Goal: Task Accomplishment & Management: Manage account settings

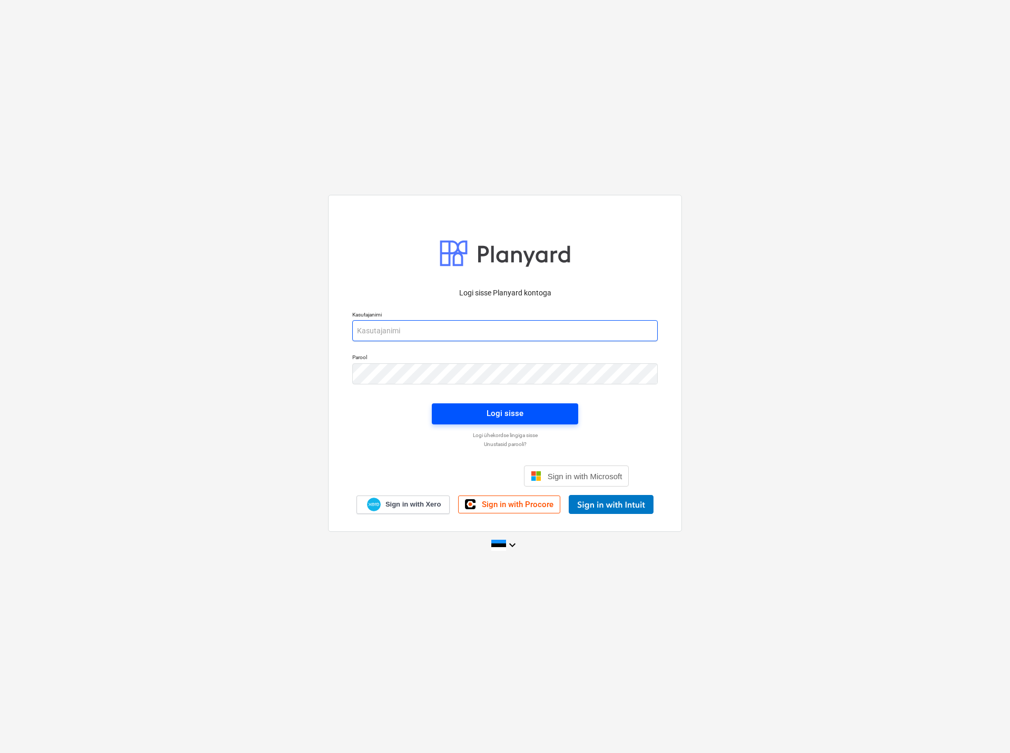
type input "[EMAIL_ADDRESS][DOMAIN_NAME]"
click at [465, 406] on button "Logi sisse" at bounding box center [505, 414] width 146 height 21
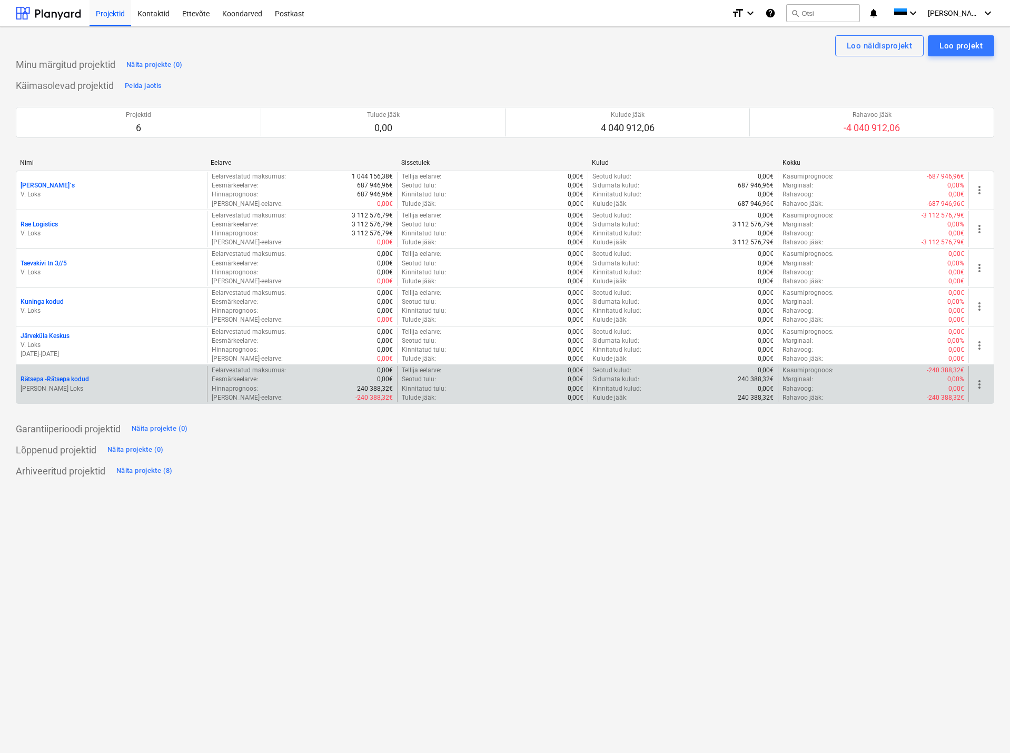
click at [81, 380] on p "Rätsepa - Rätsepa kodud" at bounding box center [55, 379] width 68 height 9
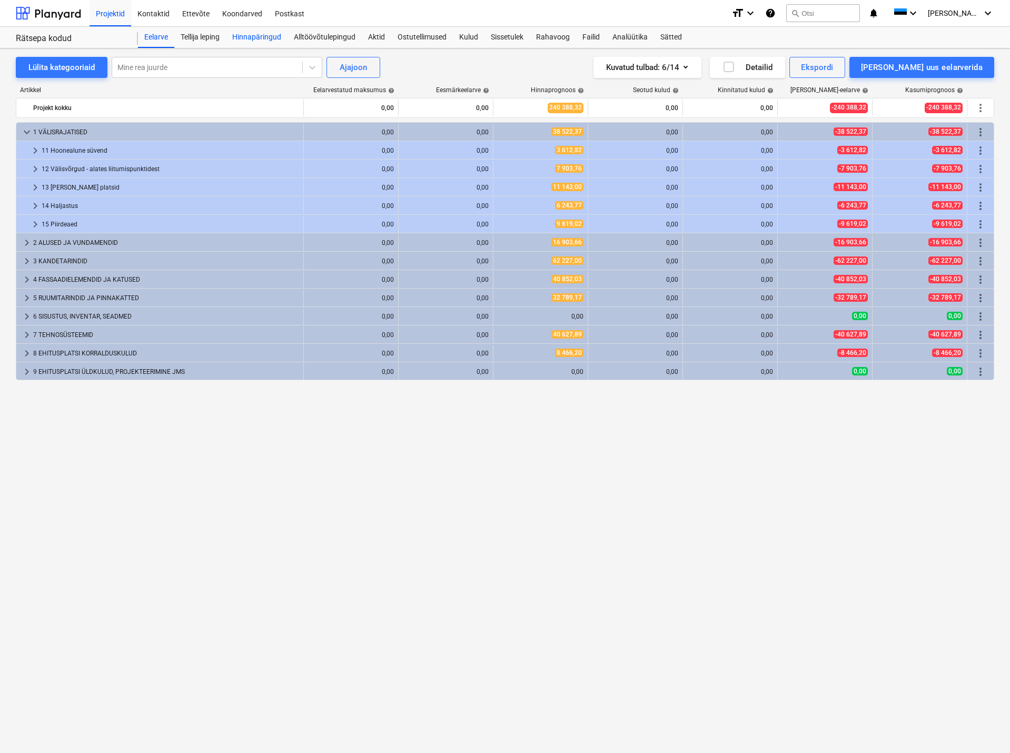
click at [250, 33] on div "Hinnapäringud" at bounding box center [257, 37] width 62 height 21
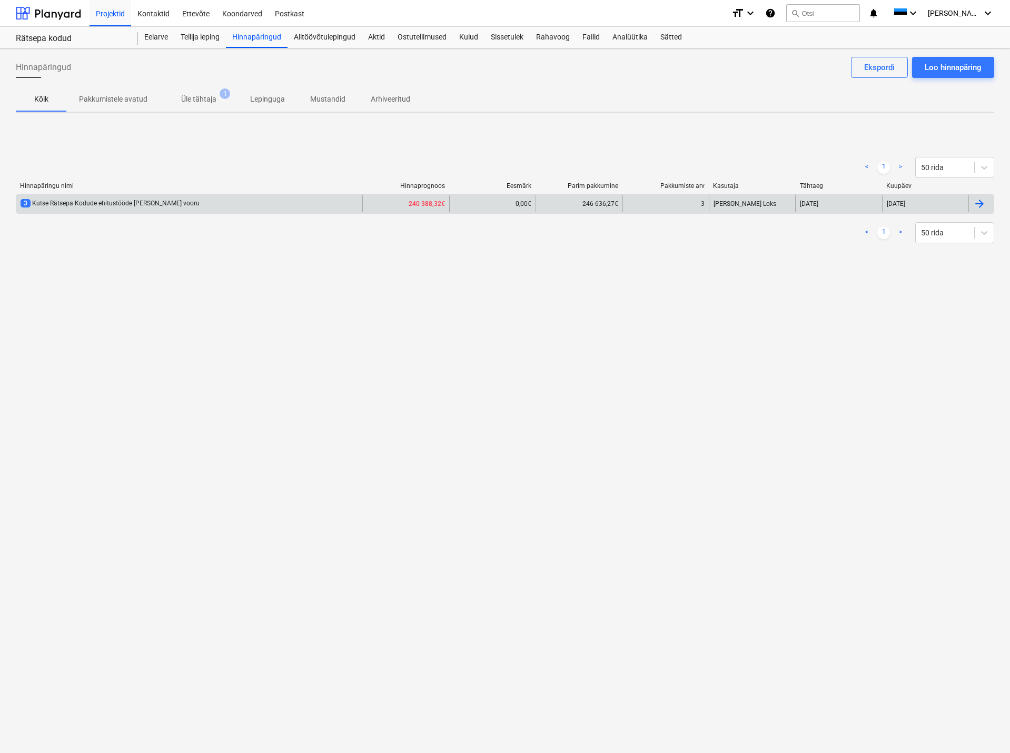
click at [131, 200] on div "3 Kutse Rätsepa Kodude ehitustööde [PERSON_NAME] vooru" at bounding box center [110, 203] width 179 height 9
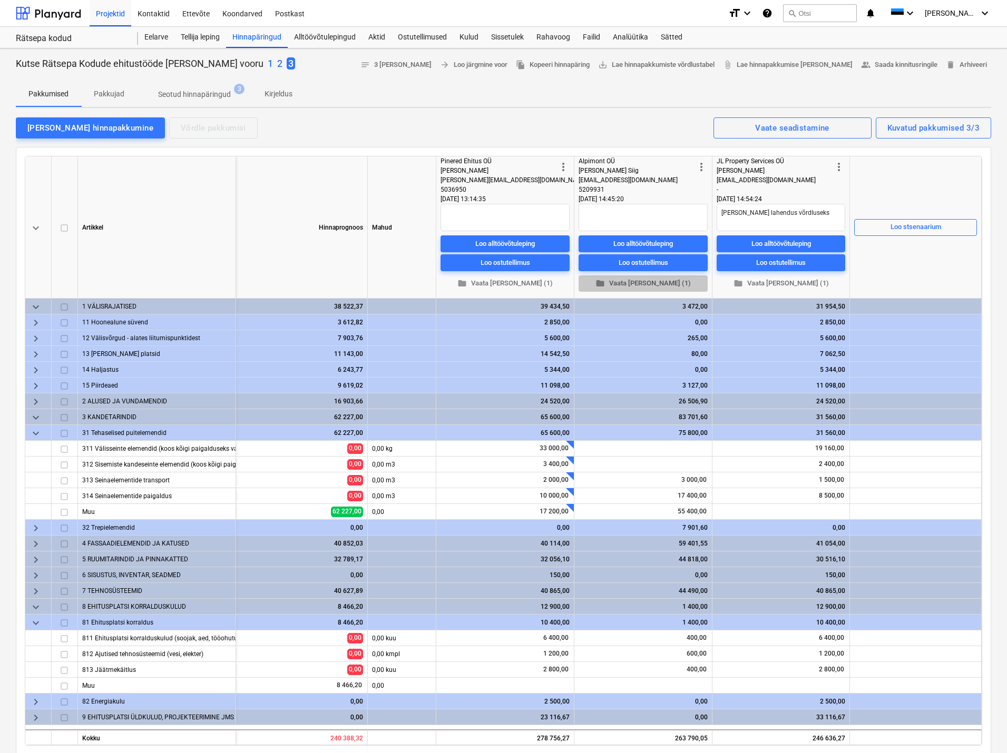
click at [634, 283] on span "folder Vaata [PERSON_NAME] (1)" at bounding box center [643, 284] width 121 height 12
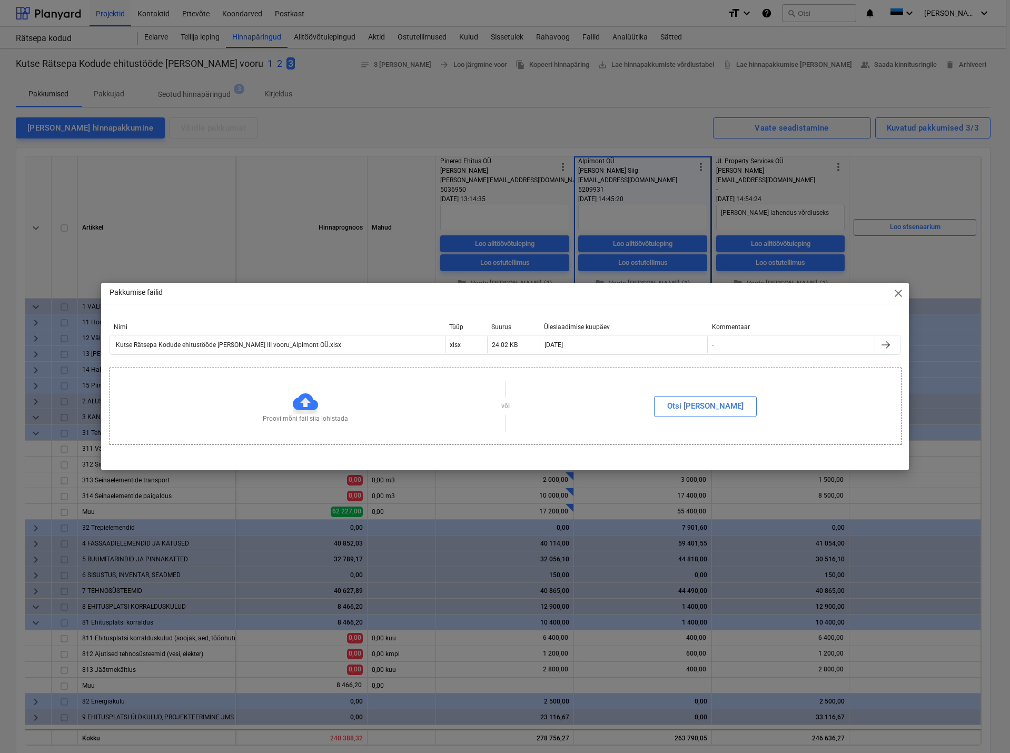
click at [899, 292] on span "close" at bounding box center [898, 293] width 13 height 13
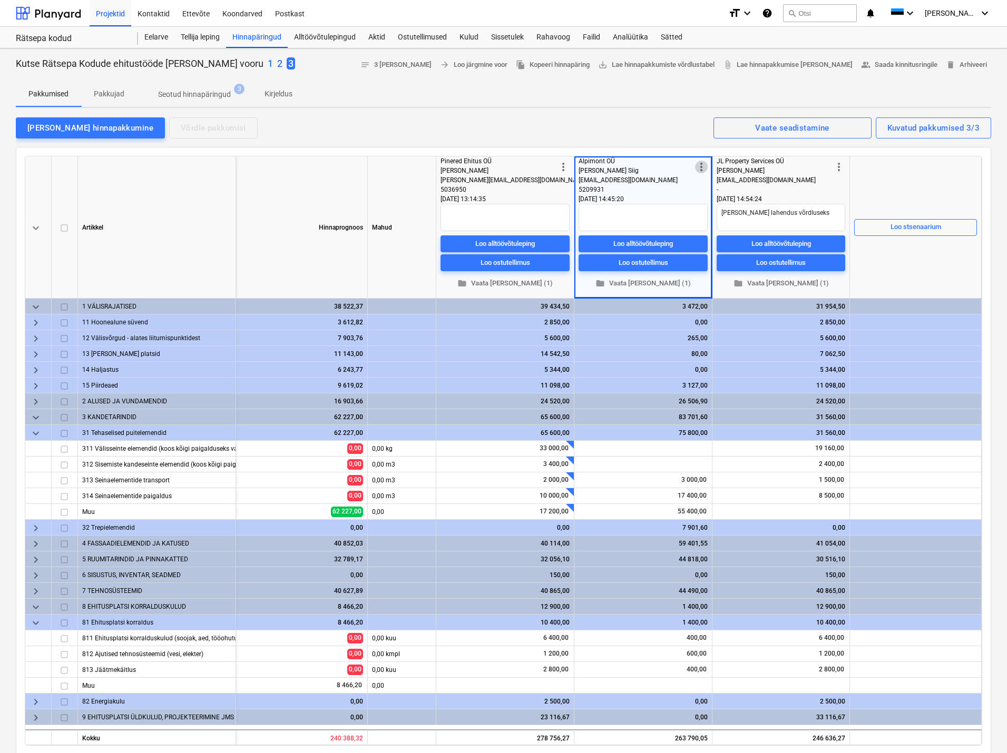
click at [701, 168] on span "more_vert" at bounding box center [701, 167] width 13 height 13
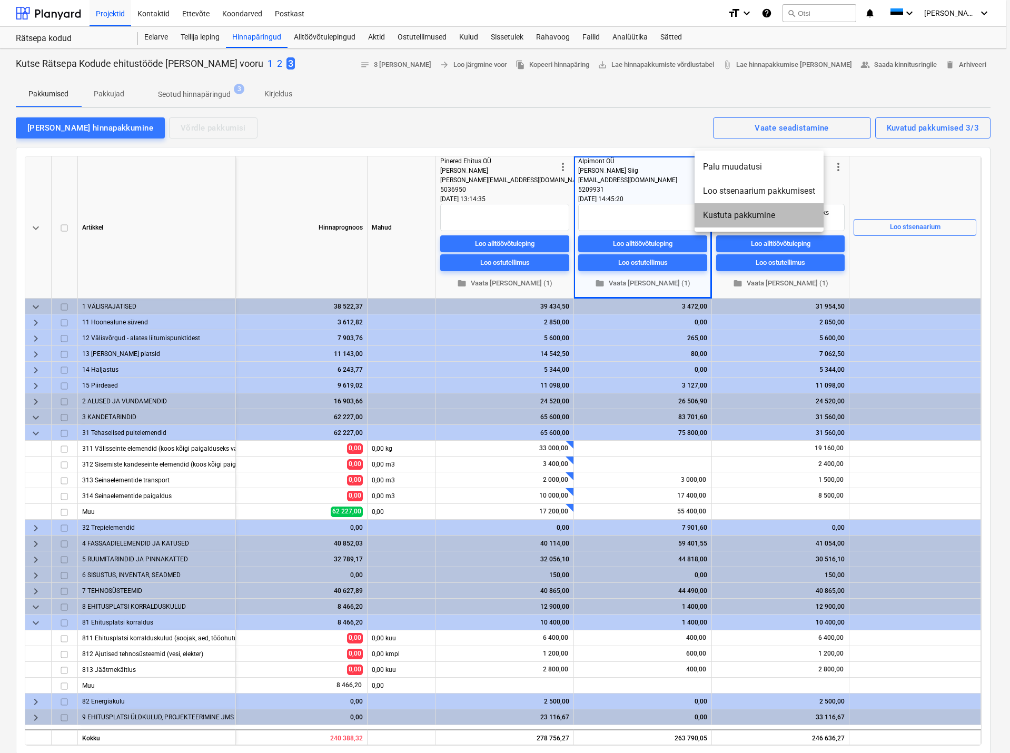
click at [723, 215] on li "Kustuta pakkumine" at bounding box center [759, 215] width 129 height 24
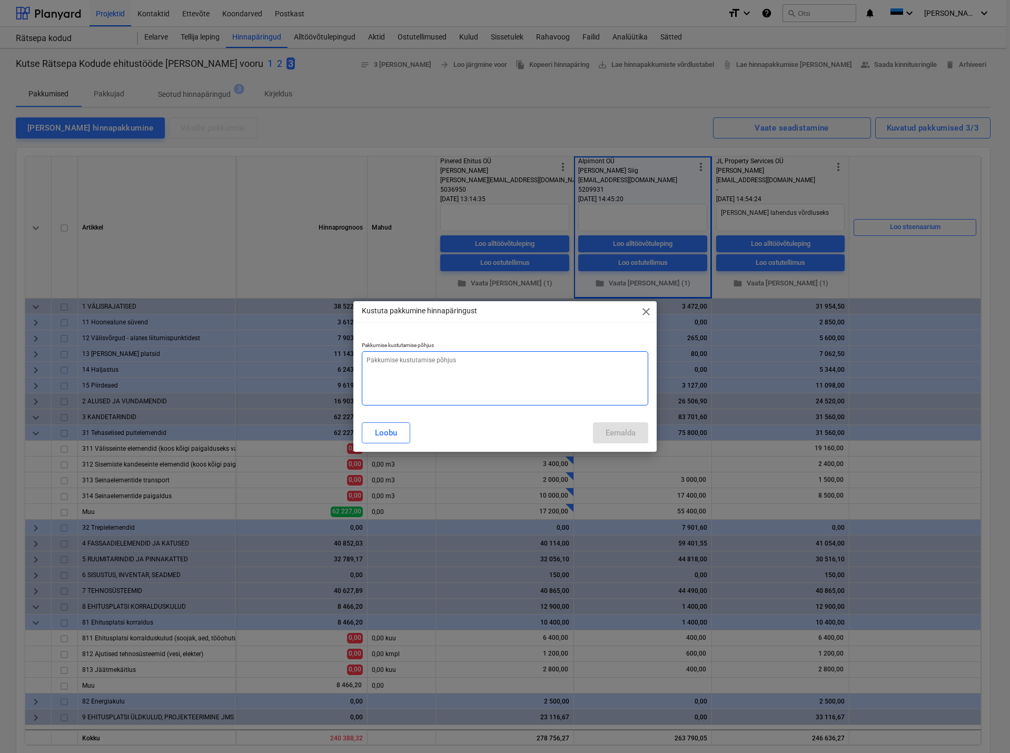
click at [384, 358] on textarea at bounding box center [505, 378] width 286 height 54
type textarea "x"
type textarea "P"
type textarea "x"
type textarea "Pa"
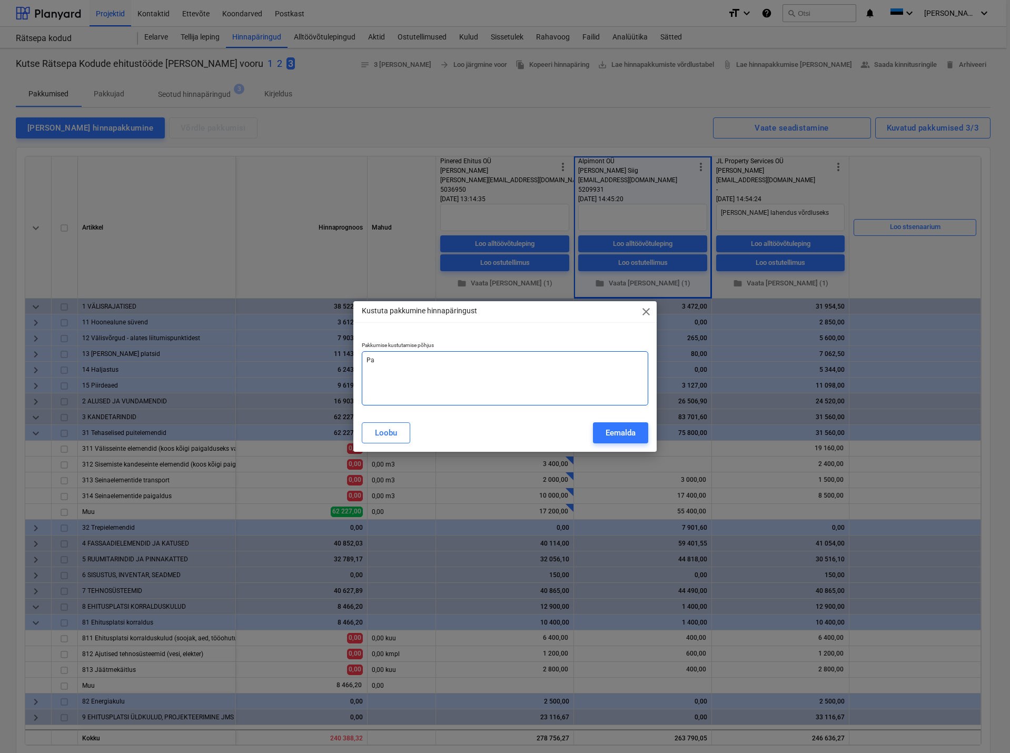
type textarea "x"
type textarea "Pak"
type textarea "x"
type textarea "Pakk"
type textarea "x"
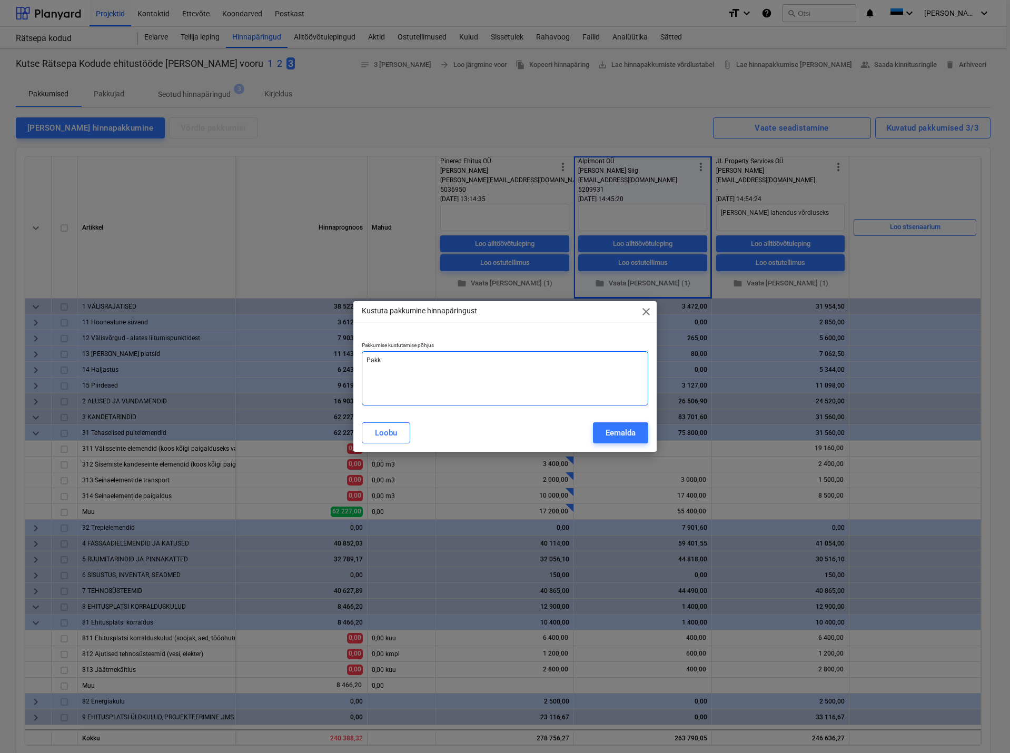
type textarea "Pakku"
type textarea "x"
type textarea "Pakkum"
type textarea "x"
type textarea "Pakkumi"
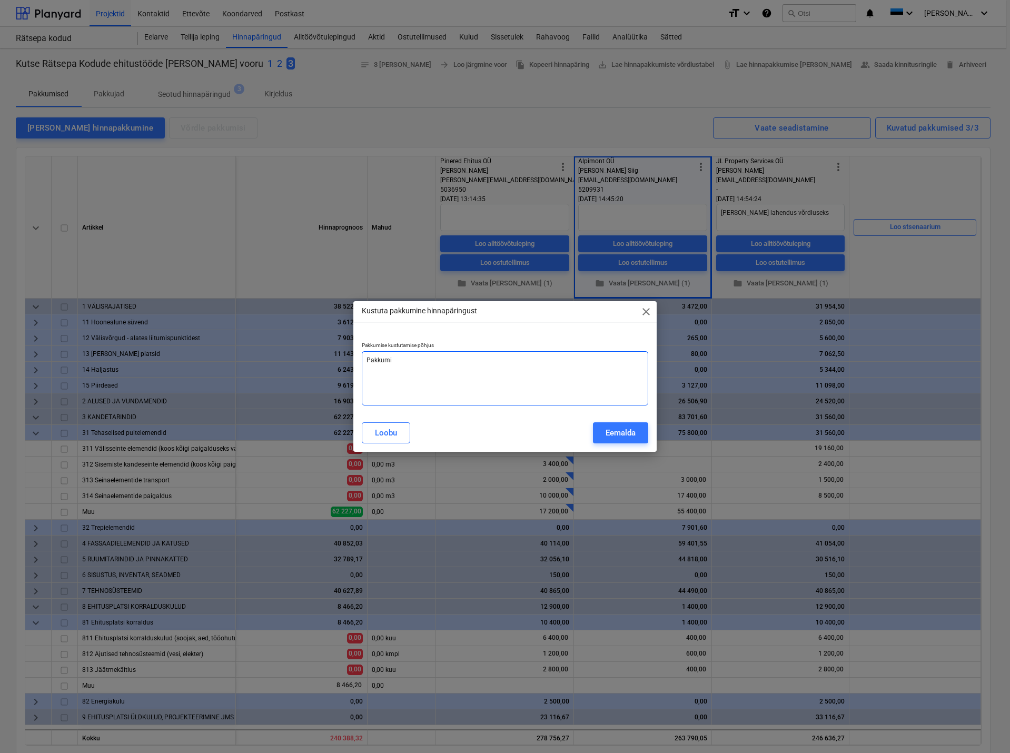
type textarea "x"
type textarea "Pakkumin"
type textarea "x"
type textarea "Pakkumine"
type textarea "x"
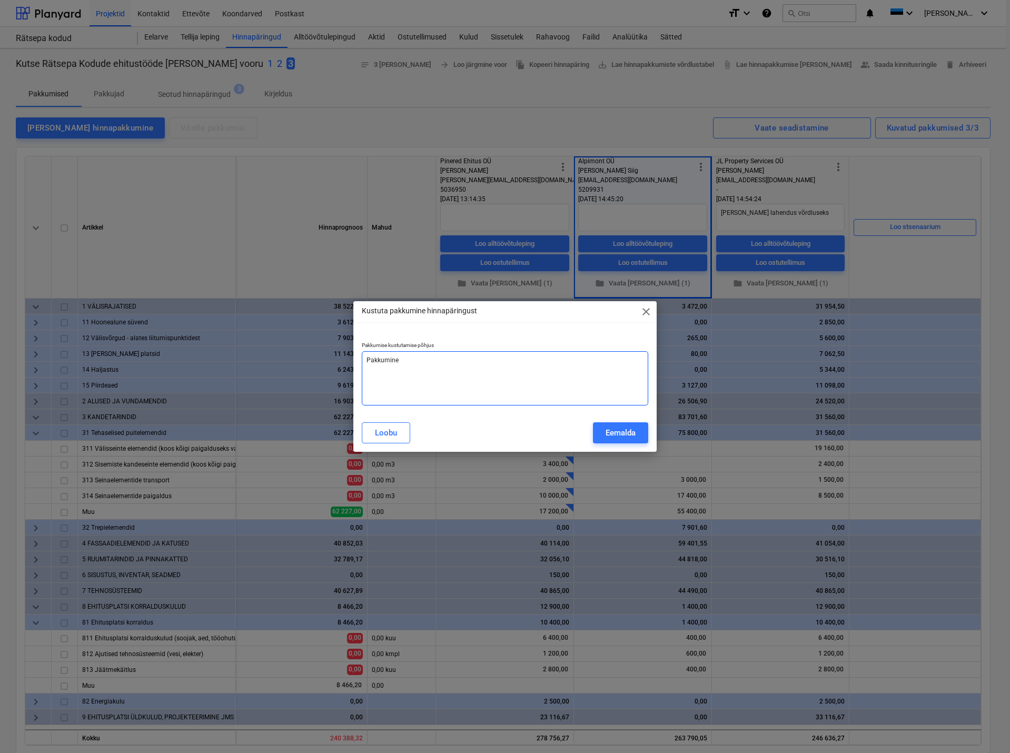
type textarea "Pakkumine"
type textarea "x"
type textarea "Pakkumine v"
type textarea "x"
type textarea "Pakkumine vi"
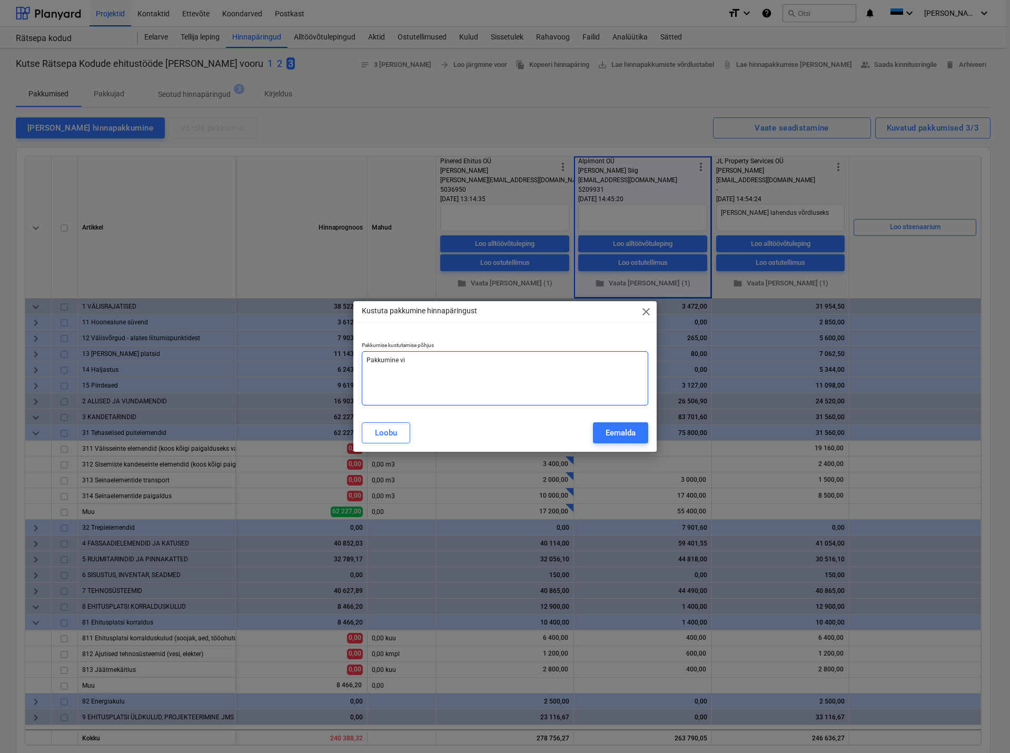
type textarea "x"
type textarea "Pakkumine vig"
type textarea "x"
type textarea "Pakkumine viga"
type textarea "x"
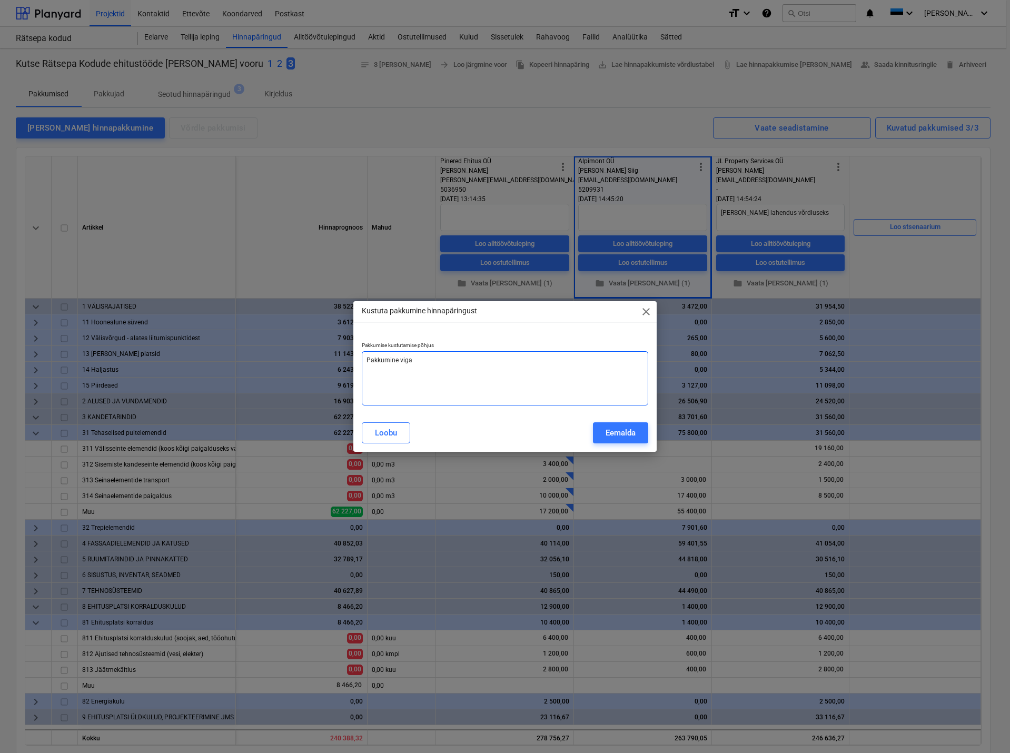
type textarea "Pakkumine vigan"
type textarea "x"
type textarea "Pakkumine vigane"
click at [610, 430] on div "Eemalda" at bounding box center [621, 433] width 30 height 14
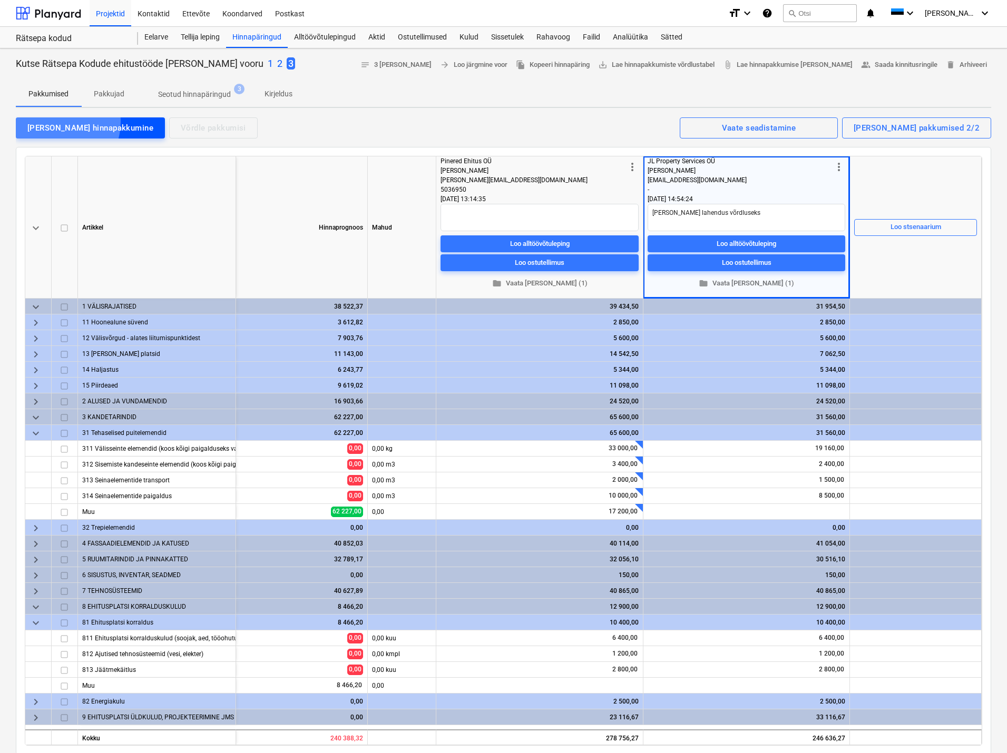
click at [58, 122] on div "[PERSON_NAME] hinnapakkumine" at bounding box center [90, 128] width 126 height 14
type textarea "x"
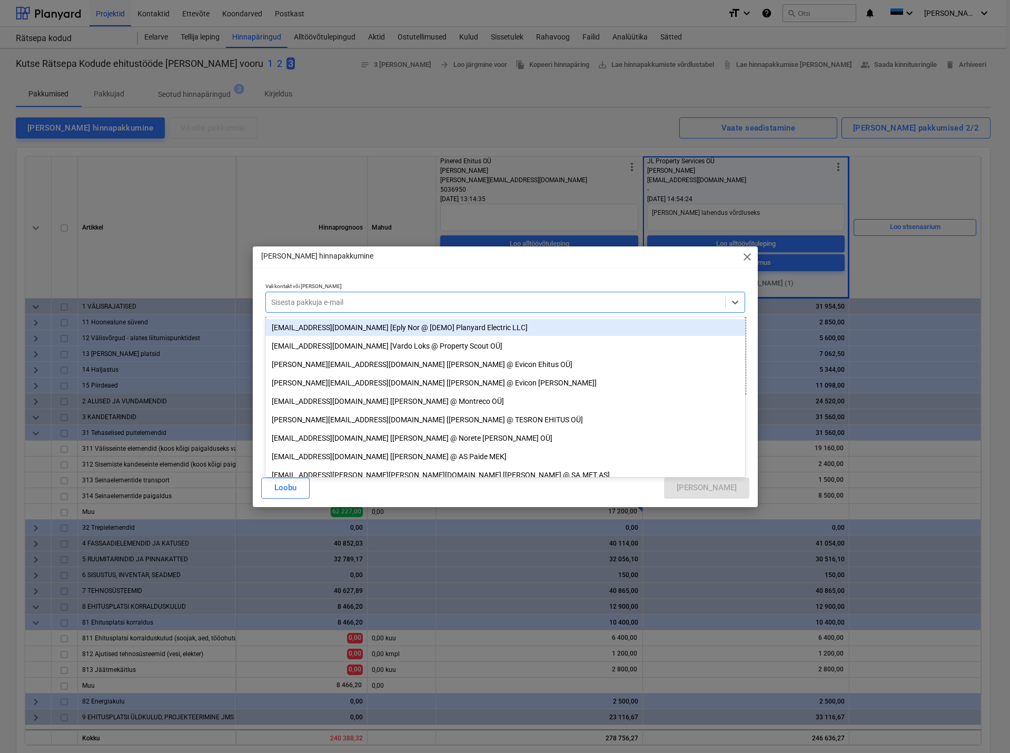
click at [280, 299] on div at bounding box center [495, 302] width 449 height 11
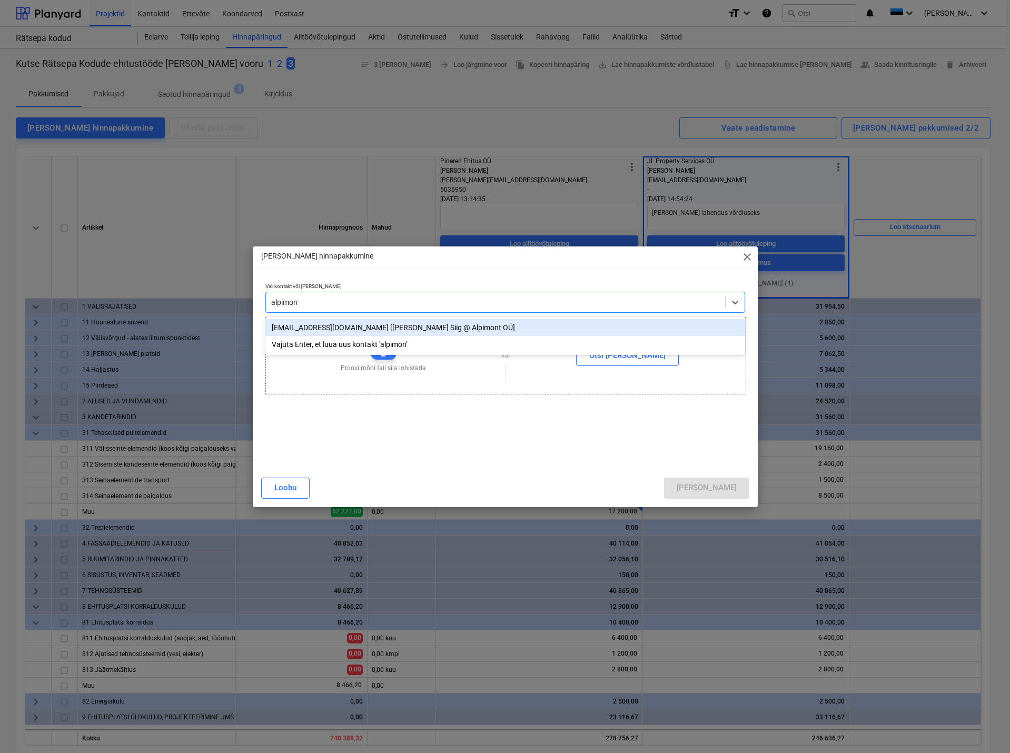
type input "alpimont"
click at [303, 331] on div "[EMAIL_ADDRESS][DOMAIN_NAME] [[PERSON_NAME] Siig @ Alpimont OÜ]" at bounding box center [506, 327] width 480 height 17
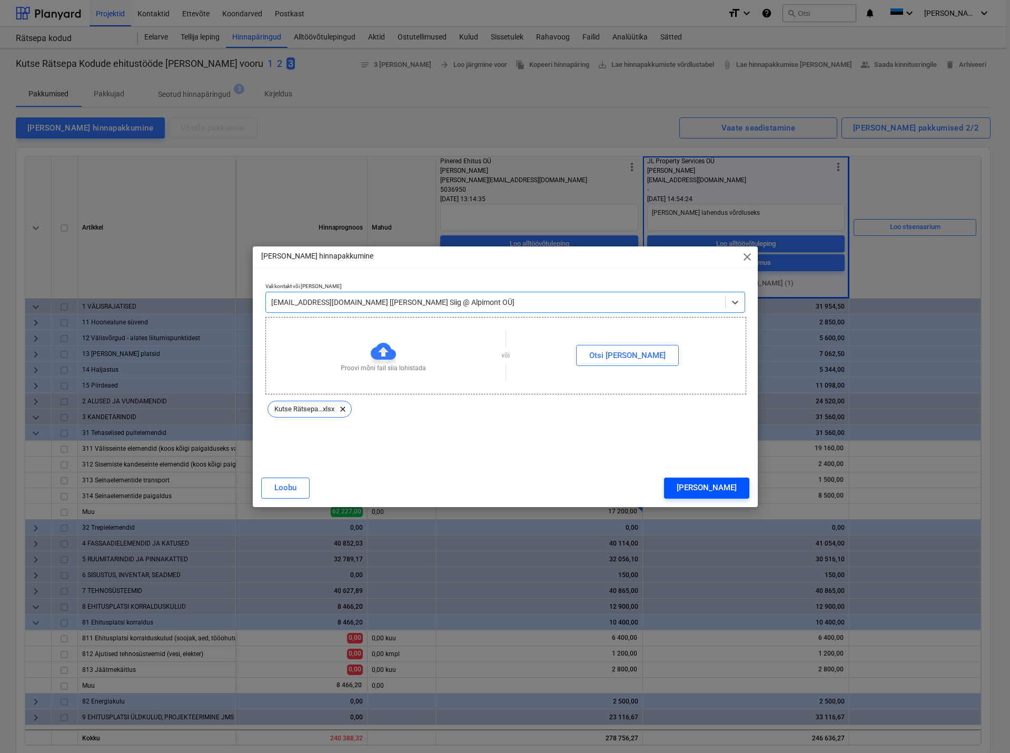
click at [730, 486] on div "[PERSON_NAME]" at bounding box center [707, 488] width 60 height 14
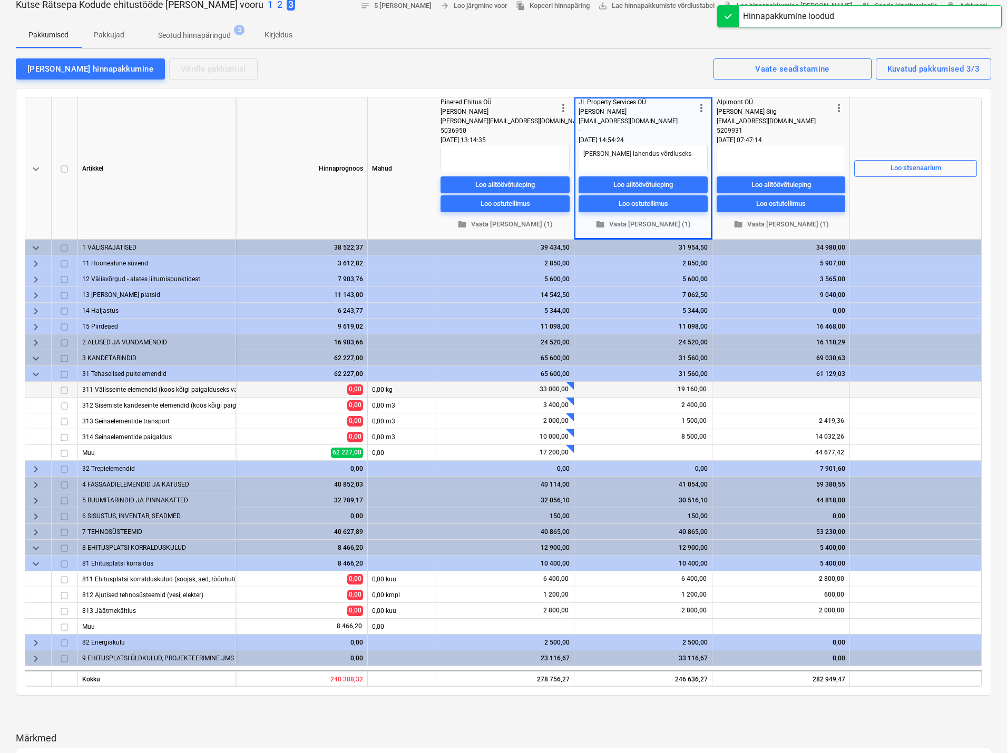
scroll to position [53, 0]
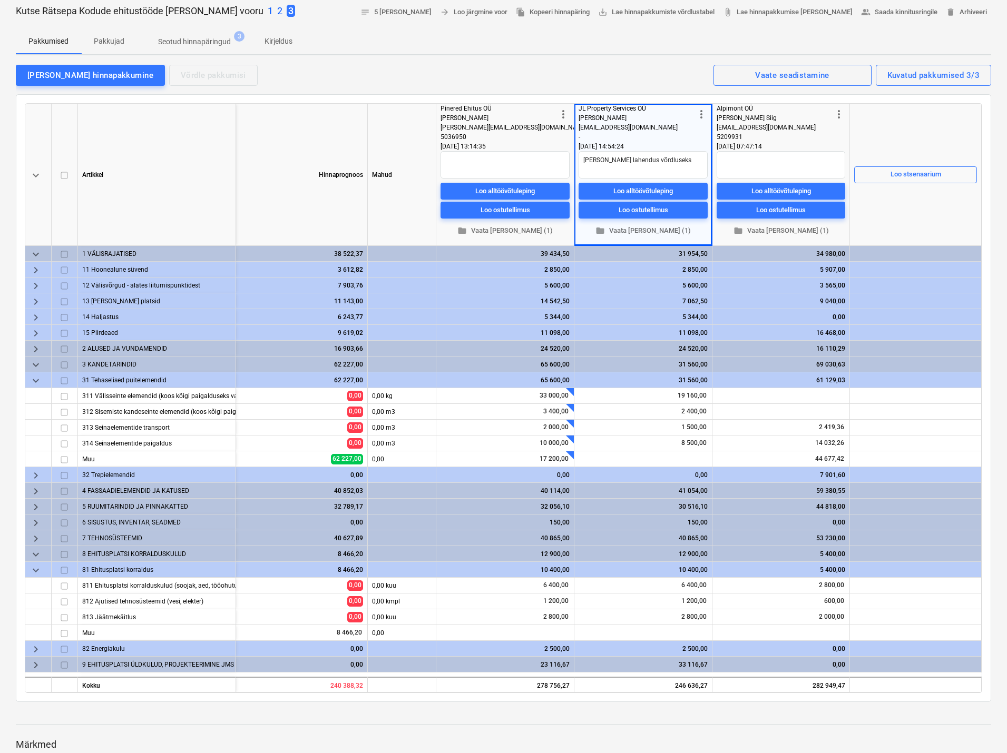
click at [596, 50] on div "Pakkumised Pakkujad Seotud hinnapäringud 3 Kirjeldus" at bounding box center [503, 41] width 975 height 25
click at [574, 72] on div "[PERSON_NAME] hinnapakkumine Võrdle pakkumisi Kuvatud pakkumised 3/3 Vaate sead…" at bounding box center [503, 75] width 975 height 22
click at [37, 382] on span "keyboard_arrow_down" at bounding box center [36, 381] width 13 height 13
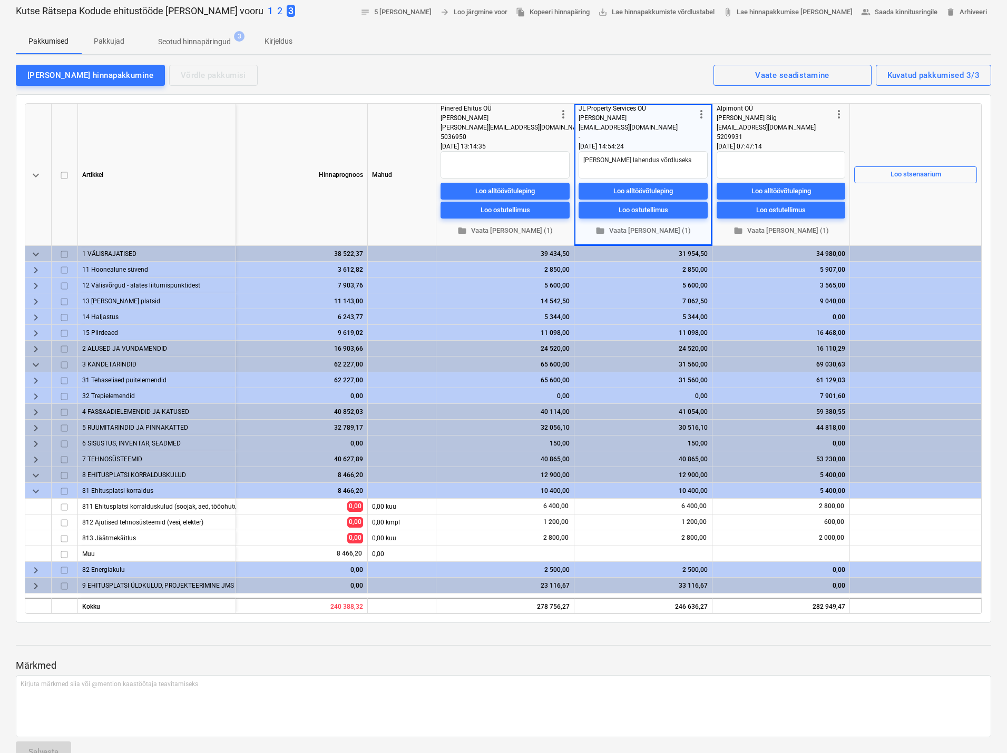
click at [37, 491] on span "keyboard_arrow_down" at bounding box center [36, 491] width 13 height 13
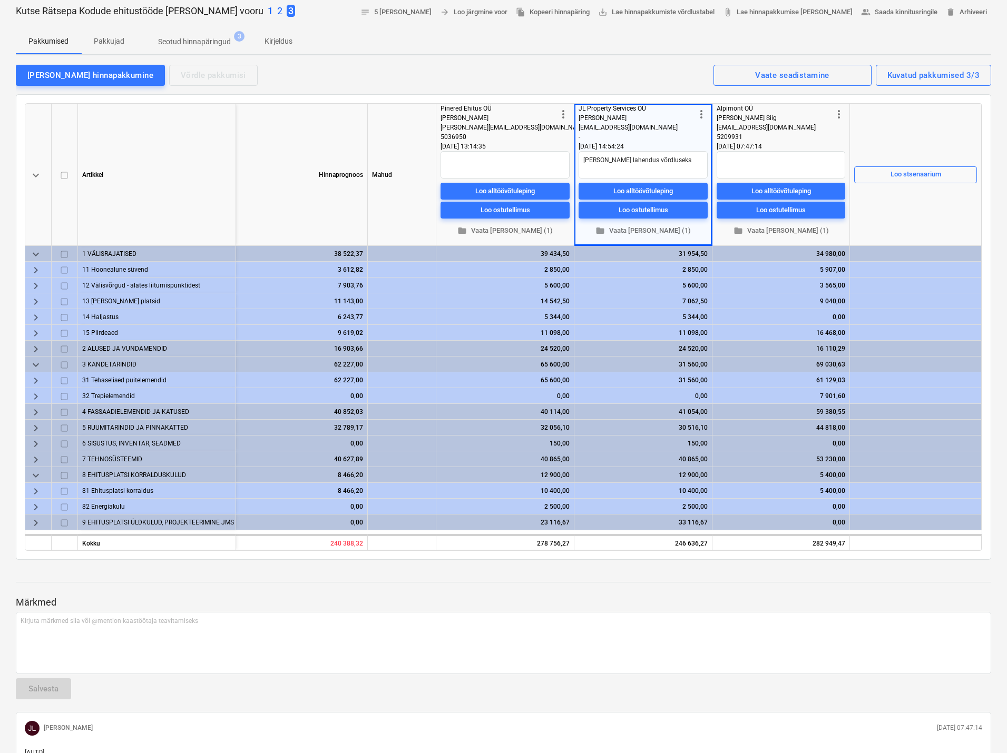
click at [662, 110] on div "JL Property Services OÜ" at bounding box center [636, 108] width 116 height 9
drag, startPoint x: 659, startPoint y: 111, endPoint x: 571, endPoint y: 111, distance: 87.5
click at [0, 0] on div "keyboard_arrow_down [PERSON_NAME] Mahud more_vert Pinered Ehitus OÜ [PERSON_NAM…" at bounding box center [0, 0] width 0 height 0
click at [648, 120] on div "[PERSON_NAME]" at bounding box center [636, 117] width 116 height 9
click at [704, 117] on span "more_vert" at bounding box center [701, 114] width 13 height 13
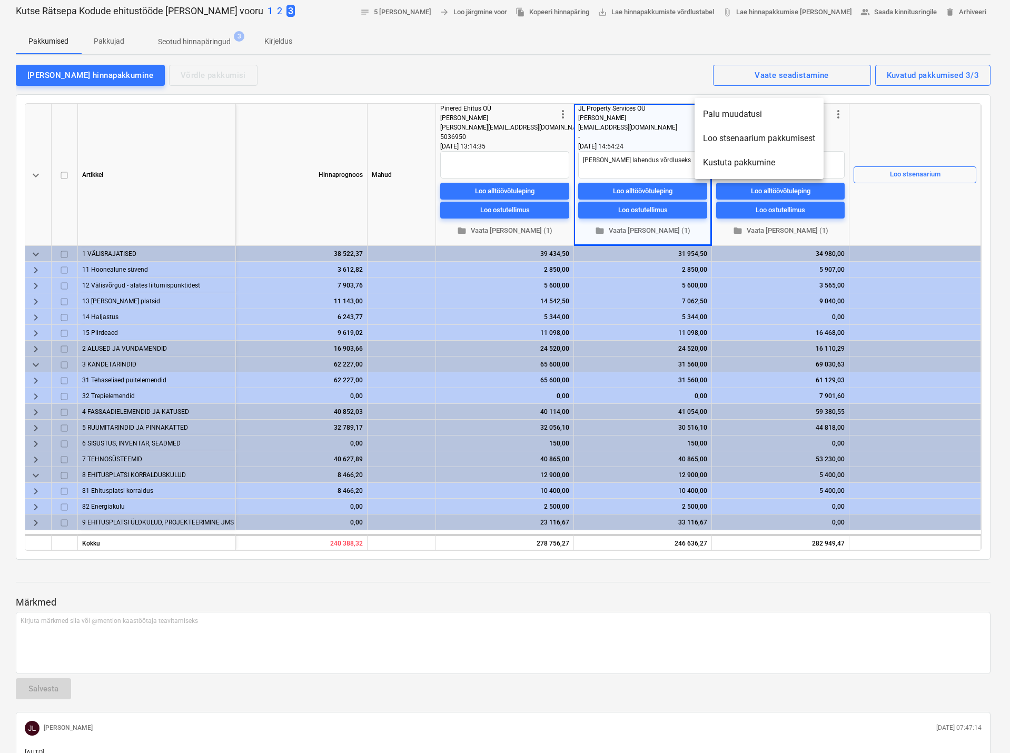
click at [636, 60] on div at bounding box center [505, 376] width 1010 height 753
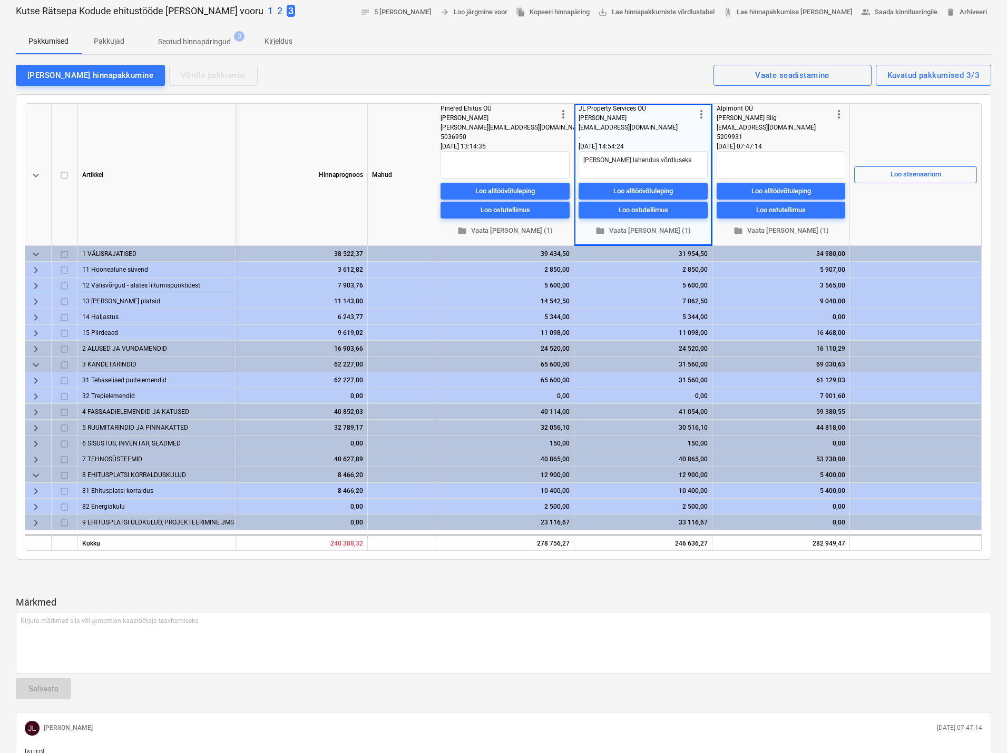
click at [527, 129] on div "[PERSON_NAME][EMAIL_ADDRESS][DOMAIN_NAME]" at bounding box center [498, 127] width 116 height 9
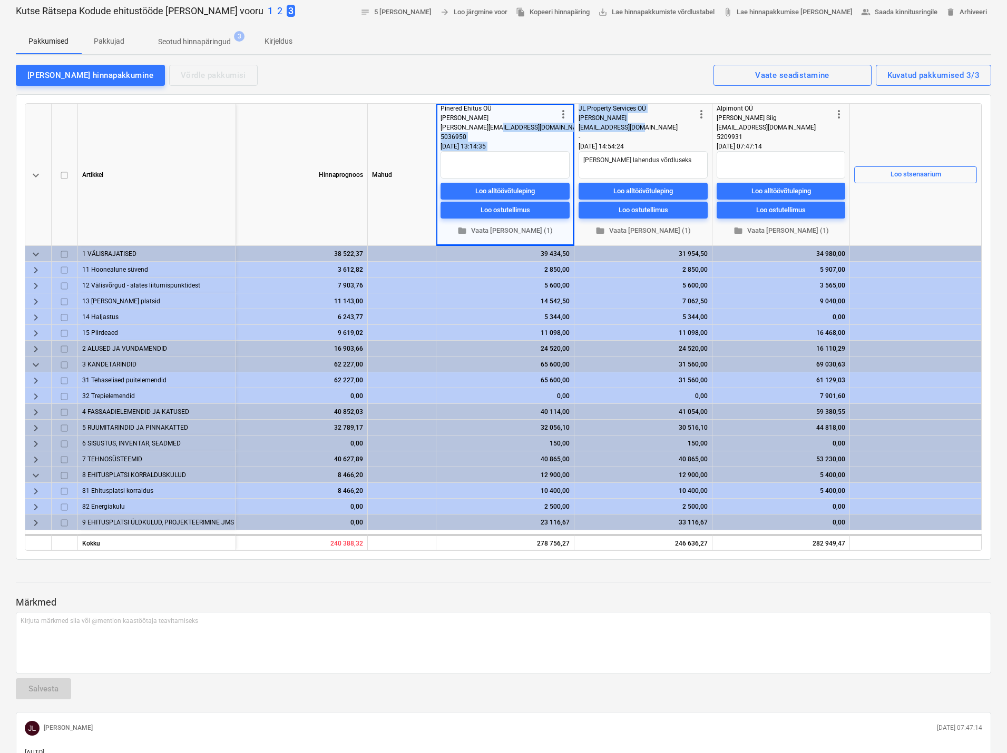
drag, startPoint x: 523, startPoint y: 127, endPoint x: 660, endPoint y: 131, distance: 137.0
click at [0, 0] on div "keyboard_arrow_down [PERSON_NAME] Mahud more_vert Pinered Ehitus OÜ [PERSON_NAM…" at bounding box center [0, 0] width 0 height 0
click at [661, 67] on div "[PERSON_NAME] hinnapakkumine Võrdle pakkumisi Kuvatud pakkumised 3/3 Vaate sead…" at bounding box center [503, 75] width 975 height 22
click at [753, 77] on span "Vaate seadistamine" at bounding box center [792, 75] width 135 height 14
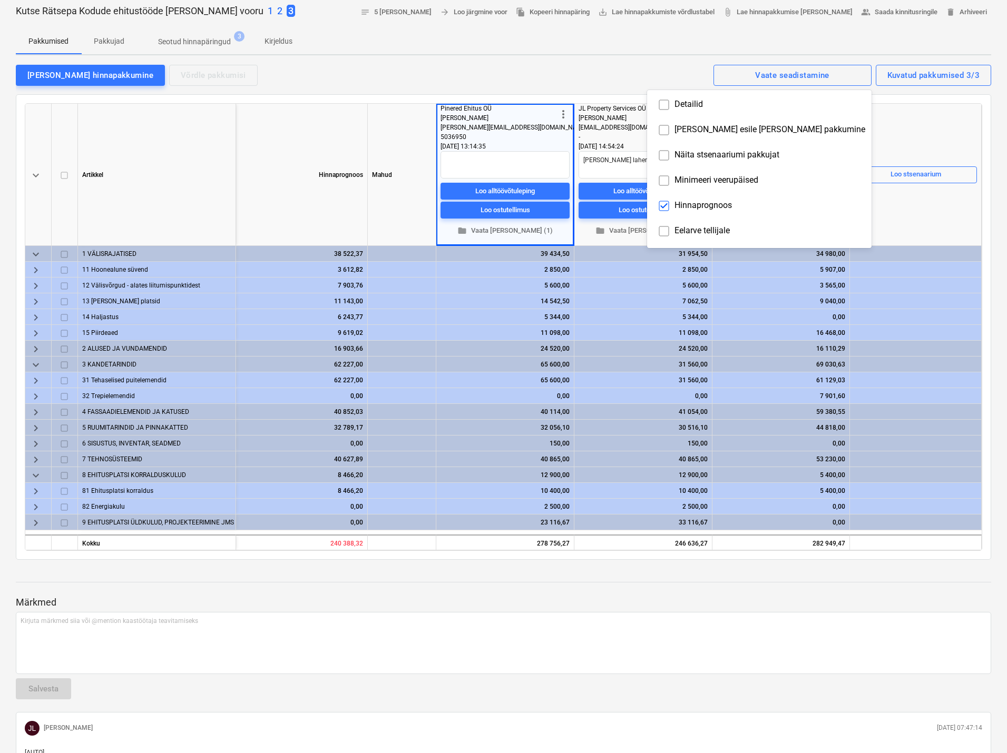
click at [671, 36] on div at bounding box center [503, 376] width 1007 height 753
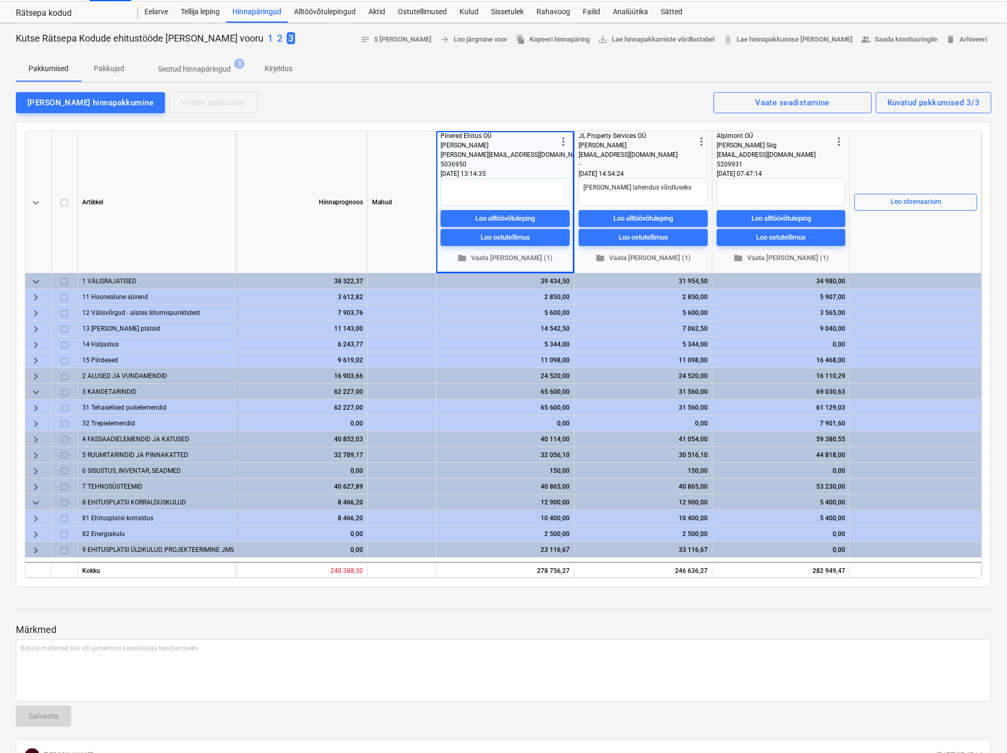
scroll to position [0, 0]
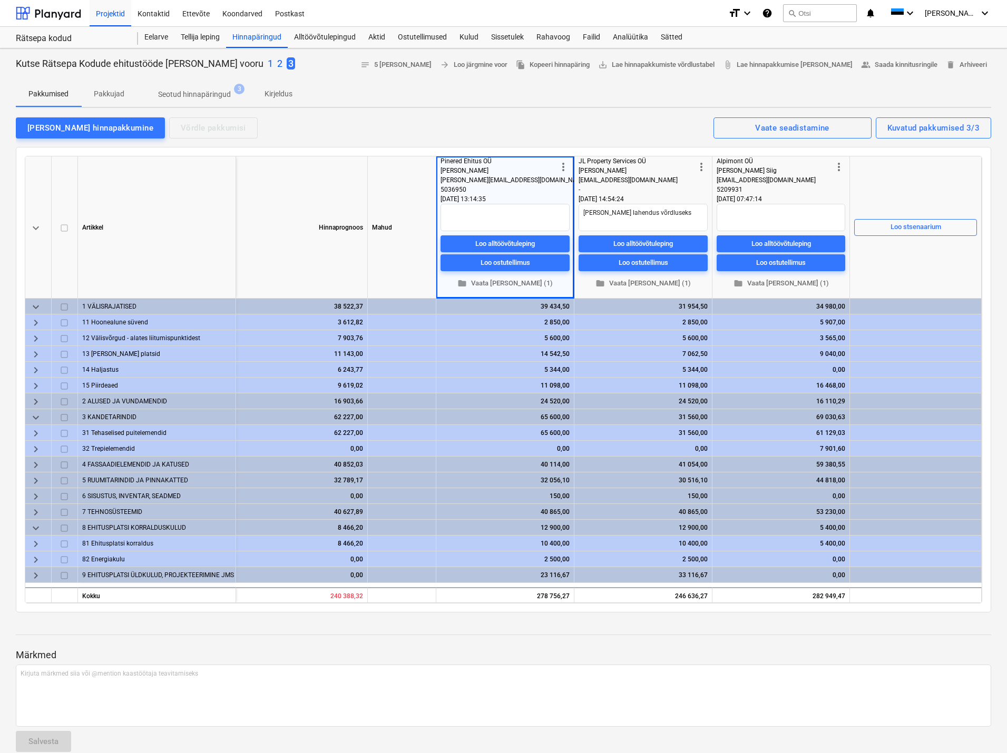
click at [479, 127] on div "[PERSON_NAME] hinnapakkumine Võrdle pakkumisi Kuvatud pakkumised 3/3 Vaate sead…" at bounding box center [503, 127] width 975 height 22
click at [490, 124] on div "[PERSON_NAME] hinnapakkumine Võrdle pakkumisi Kuvatud pakkumised 3/3 Vaate sead…" at bounding box center [503, 127] width 975 height 22
click at [37, 415] on span "keyboard_arrow_down" at bounding box center [36, 417] width 13 height 13
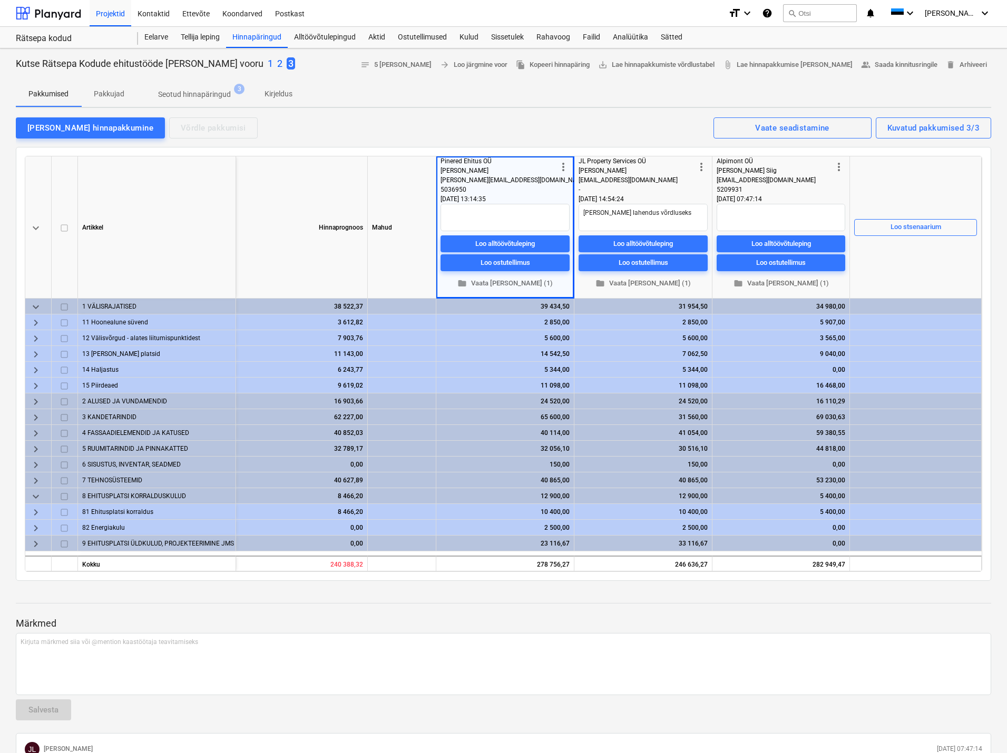
click at [41, 496] on span "keyboard_arrow_down" at bounding box center [36, 496] width 13 height 13
type textarea "x"
